Goal: Transaction & Acquisition: Purchase product/service

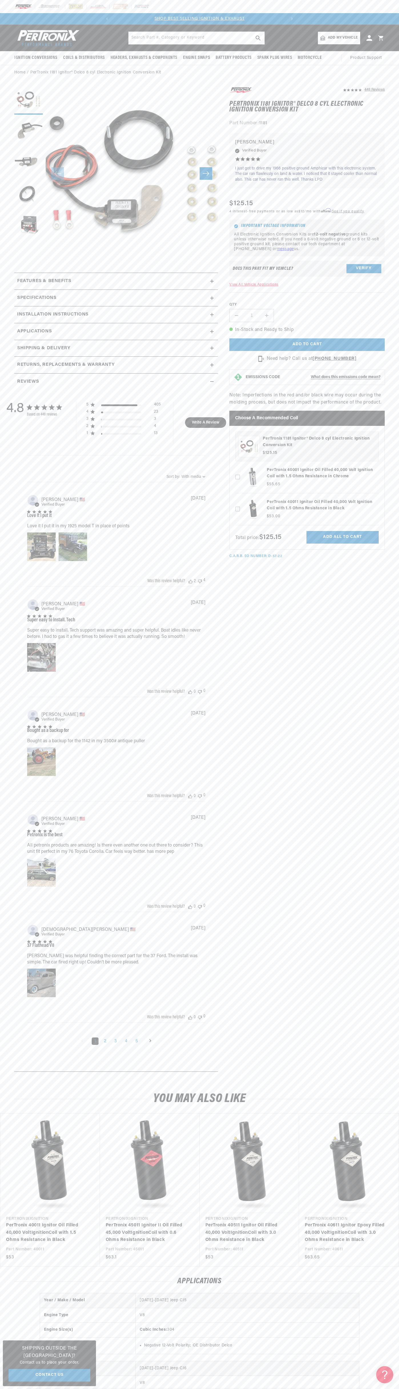
click at [287, 4] on div at bounding box center [199, 6] width 399 height 13
click at [387, 726] on section "448 Reviews" at bounding box center [199, 580] width 399 height 1001
click at [177, 1388] on html "Skip to content Your cart Your cart is empty Get the right parts the first time…" at bounding box center [199, 694] width 399 height 1389
click at [27, 283] on h2 "Features & Benefits" at bounding box center [44, 280] width 54 height 7
